Goal: Task Accomplishment & Management: Manage account settings

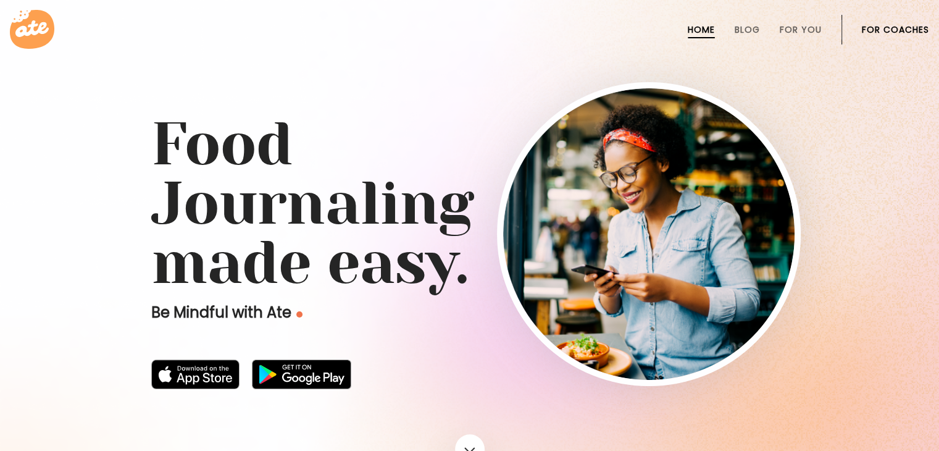
click at [902, 30] on link "For Coaches" at bounding box center [895, 30] width 67 height 10
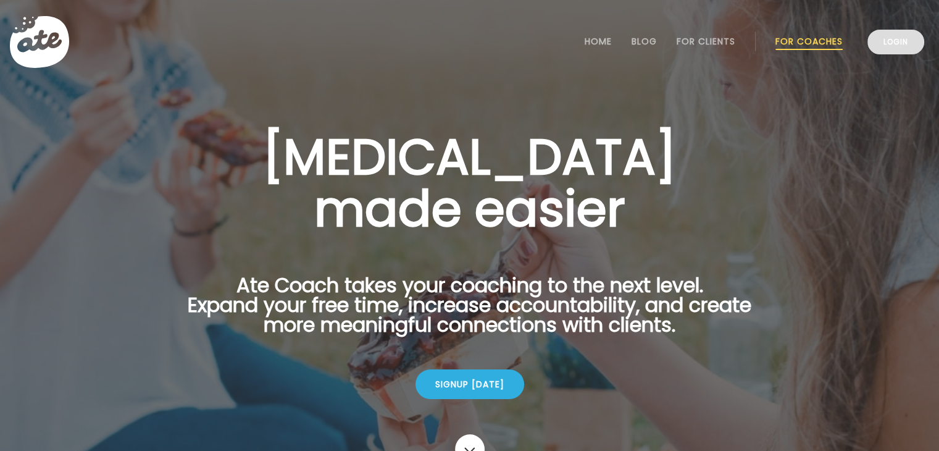
click at [899, 37] on link "Login" at bounding box center [895, 42] width 57 height 25
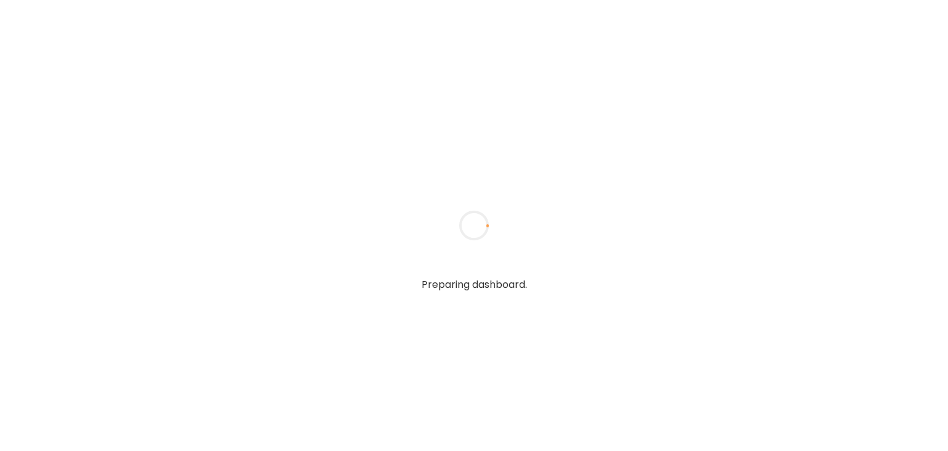
type input "*******"
type input "**********"
